Goal: Information Seeking & Learning: Learn about a topic

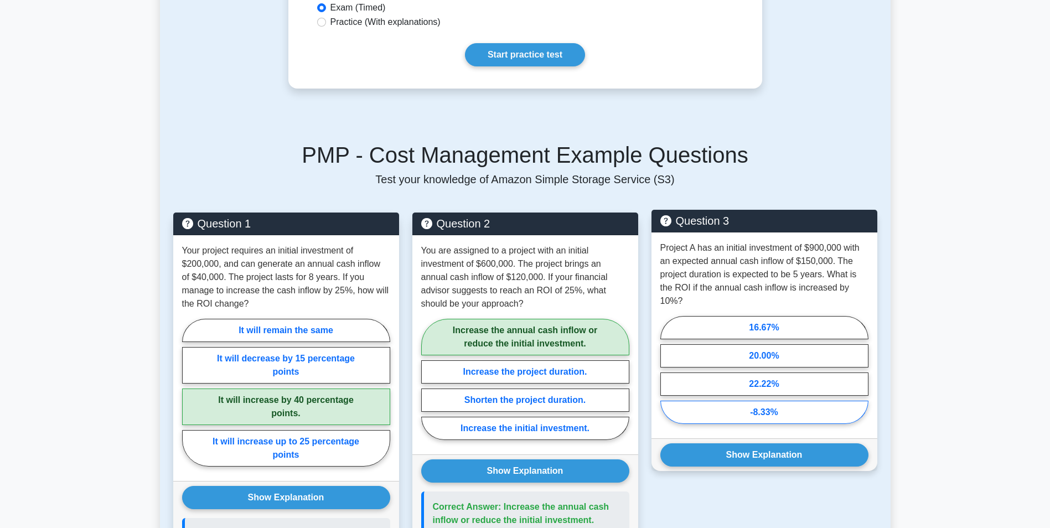
click at [761, 415] on label "-8.33%" at bounding box center [765, 412] width 208 height 23
click at [668, 377] on input "-8.33%" at bounding box center [664, 373] width 7 height 7
radio input "true"
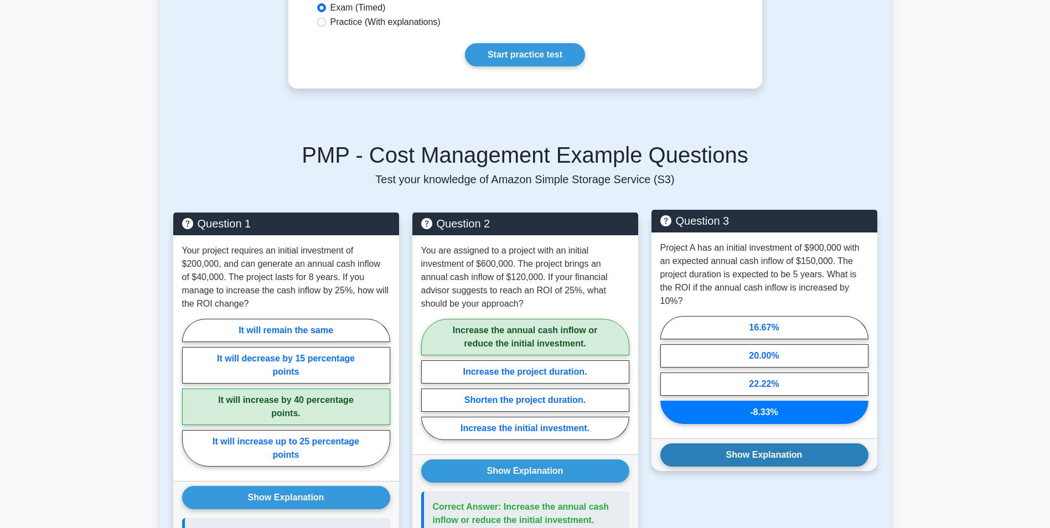
click at [757, 452] on button "Show Explanation" at bounding box center [765, 455] width 208 height 23
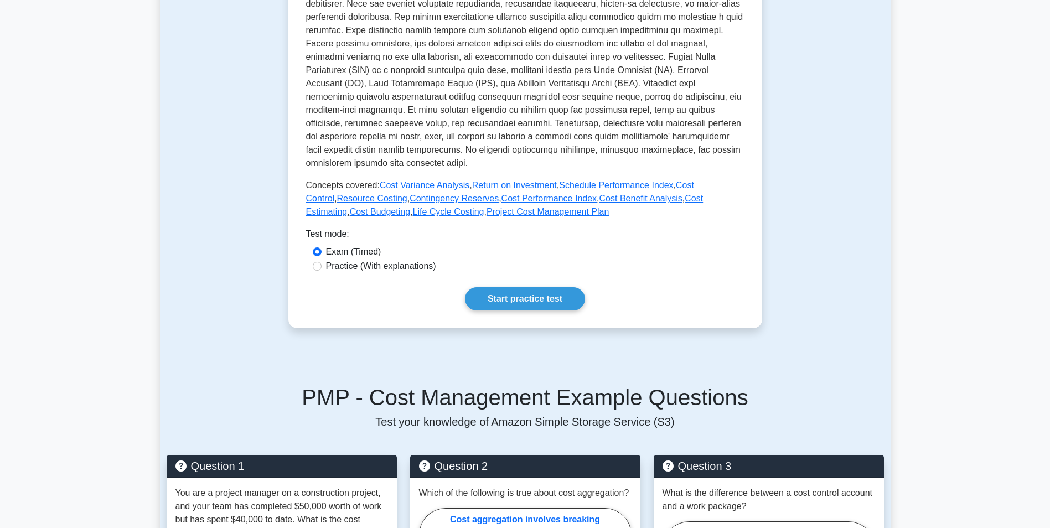
drag, startPoint x: 676, startPoint y: 185, endPoint x: 661, endPoint y: 205, distance: 25.3
click at [676, 185] on link "Cost Control" at bounding box center [500, 192] width 388 height 23
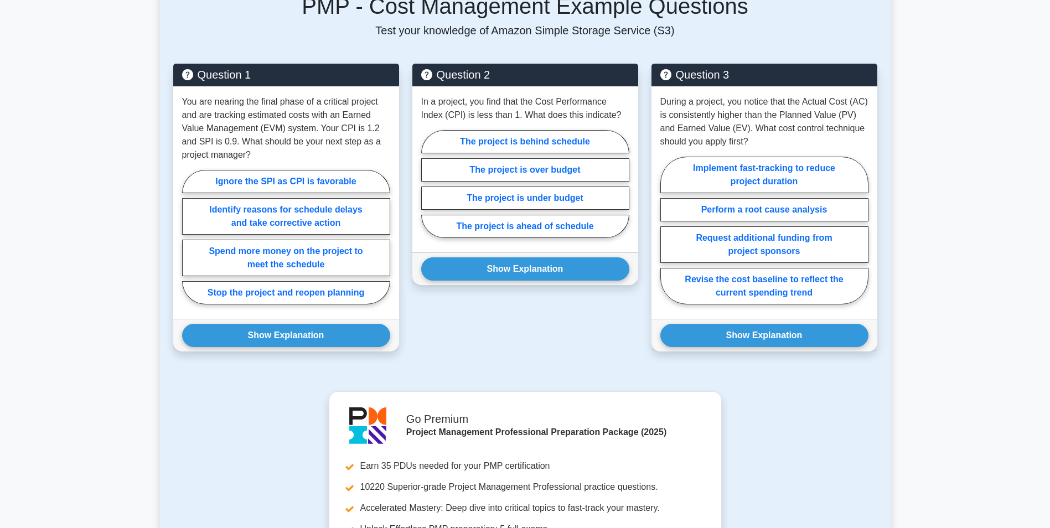
scroll to position [886, 0]
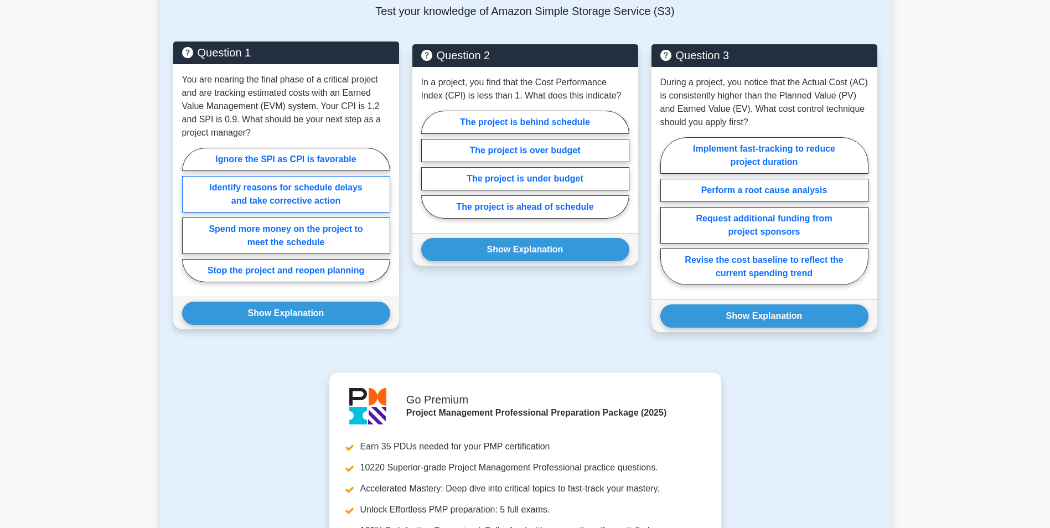
click at [264, 193] on label "Identify reasons for schedule delays and take corrective action" at bounding box center [286, 194] width 208 height 37
click at [189, 215] on input "Identify reasons for schedule delays and take corrective action" at bounding box center [185, 218] width 7 height 7
radio input "true"
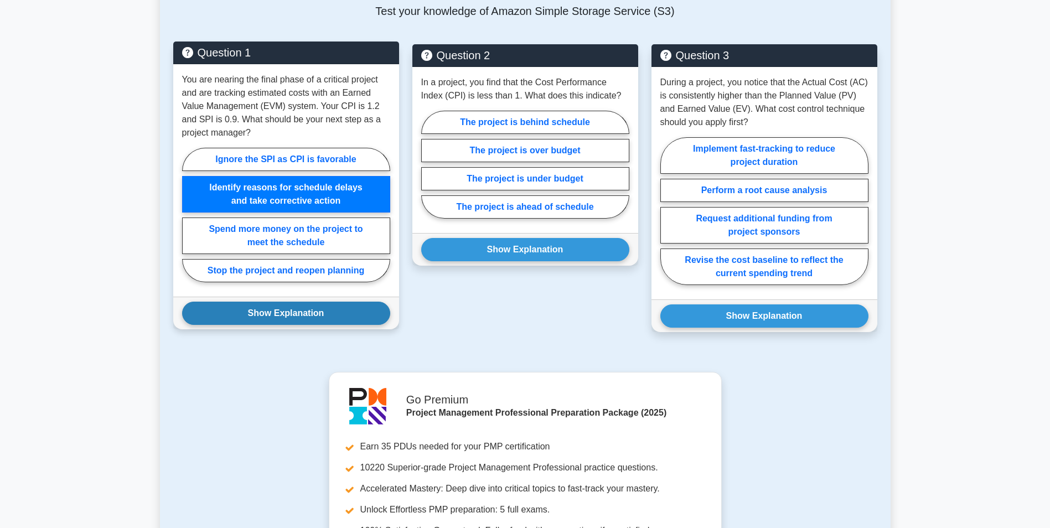
click at [308, 311] on button "Show Explanation" at bounding box center [286, 313] width 208 height 23
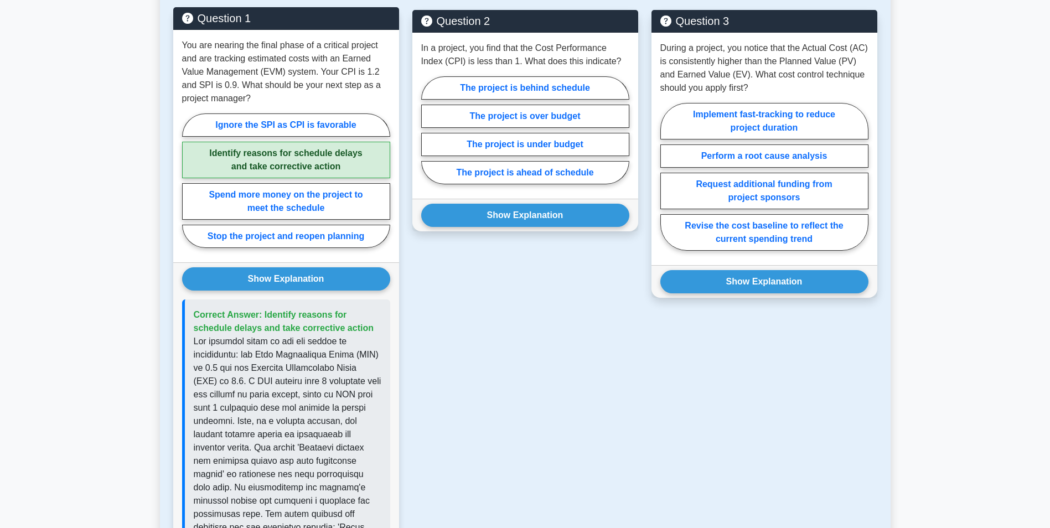
scroll to position [831, 0]
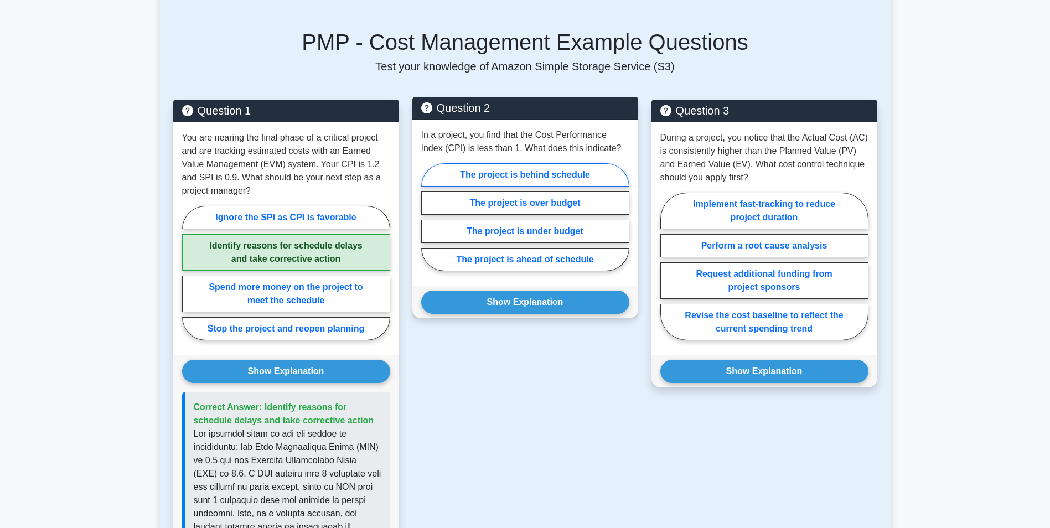
click at [533, 173] on label "The project is behind schedule" at bounding box center [525, 174] width 208 height 23
click at [429, 217] on input "The project is behind schedule" at bounding box center [424, 220] width 7 height 7
radio input "true"
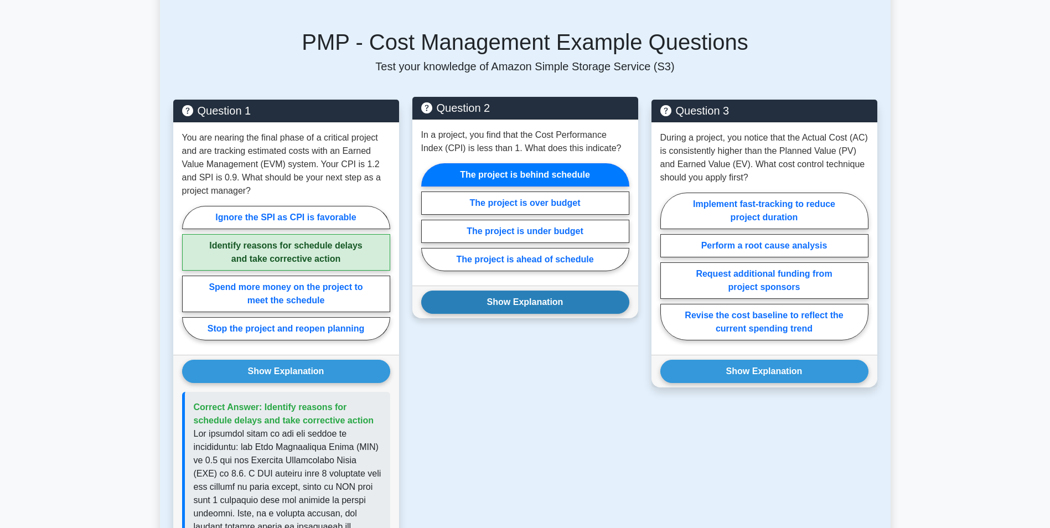
click at [516, 305] on button "Show Explanation" at bounding box center [525, 302] width 208 height 23
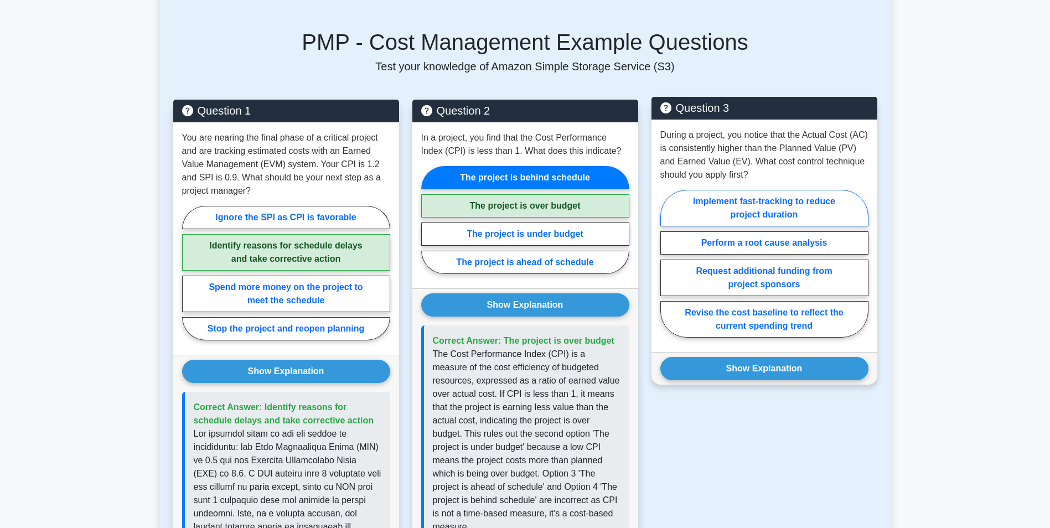
click at [776, 207] on label "Implement fast-tracking to reduce project duration" at bounding box center [765, 208] width 208 height 37
click at [668, 264] on input "Implement fast-tracking to reduce project duration" at bounding box center [664, 267] width 7 height 7
radio input "true"
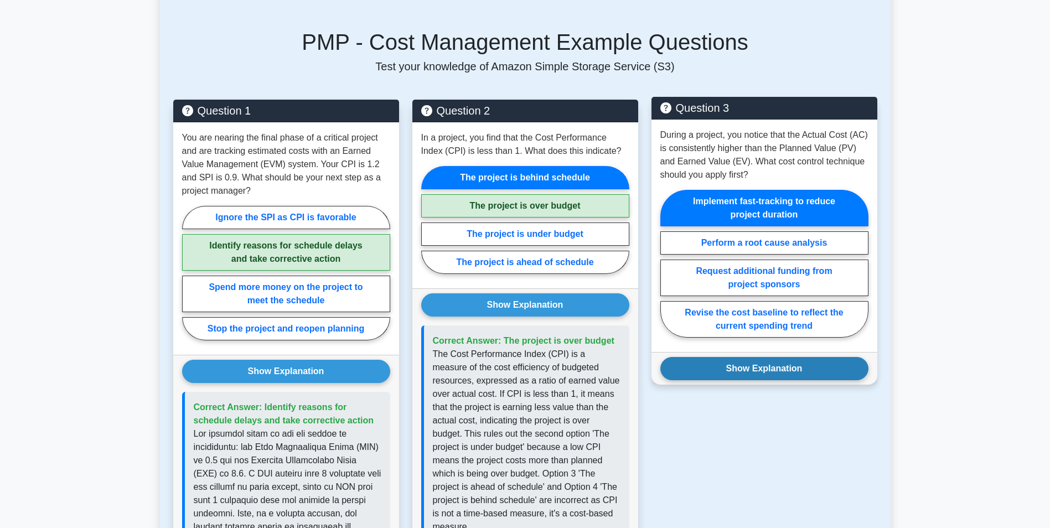
click at [804, 374] on button "Show Explanation" at bounding box center [765, 368] width 208 height 23
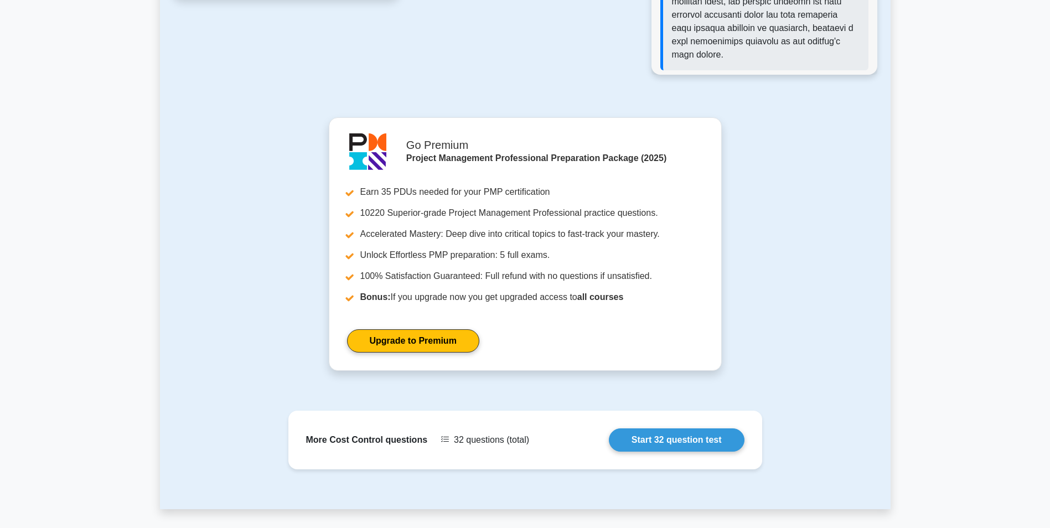
scroll to position [1716, 0]
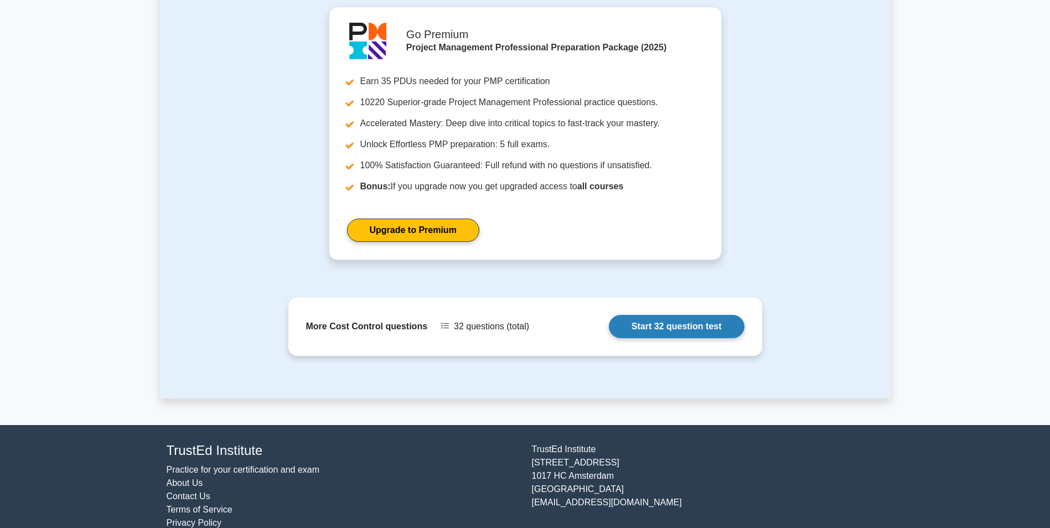
click at [682, 333] on link "Start 32 question test" at bounding box center [677, 326] width 136 height 23
